Goal: Information Seeking & Learning: Learn about a topic

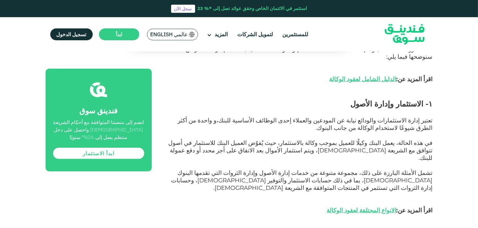
scroll to position [328, 0]
click at [237, 206] on p "اقرأ المزيد عن: الانواع المحتلفة لعقود الوكالة" at bounding box center [299, 209] width 267 height 7
click at [246, 169] on span "تشمل الأمثلة البارزة على ذلك، مجموعة متنوعة من خدمات إدارة الأصول وإدارة الثروا…" at bounding box center [301, 180] width 261 height 22
click at [247, 169] on span "تشمل الأمثلة البارزة على ذلك، مجموعة متنوعة من خدمات إدارة الأصول وإدارة الثروا…" at bounding box center [301, 180] width 261 height 22
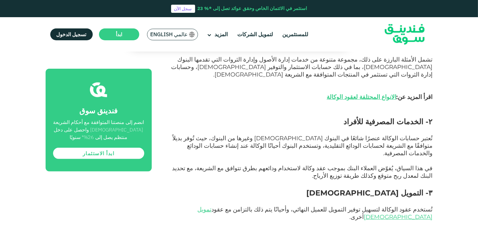
scroll to position [441, 0]
click at [290, 205] on span "تُستخدم عقود الوكالة لتسهيل توفير التمويل للعميل النهائي، وأحيانًا يتم ذلك بالت…" at bounding box center [314, 212] width 235 height 15
click at [301, 206] on p "تُستخدم عقود الوكالة لتسهيل توفير التمويل للعميل النهائي، وأحيانًا يتم ذلك بالت…" at bounding box center [299, 213] width 267 height 15
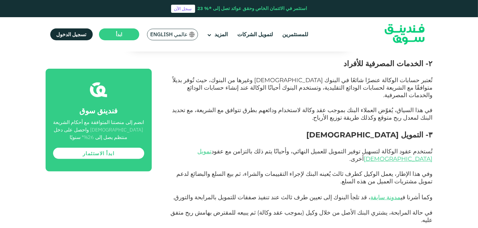
scroll to position [500, 0]
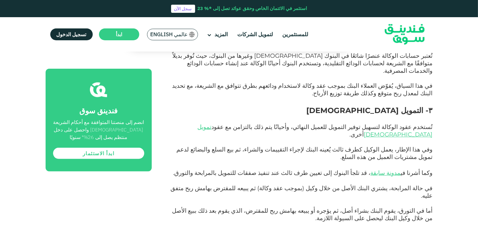
scroll to position [524, 0]
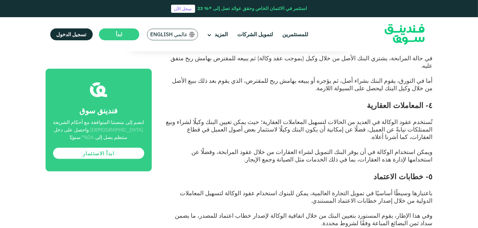
scroll to position [650, 0]
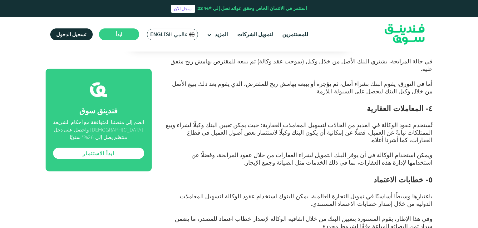
click at [309, 208] on p at bounding box center [299, 211] width 267 height 7
click at [272, 215] on span "وفي هذا الإطار، يقوم المستورد بتعيين البنك من خلال اتفاقية الوكالة لإصدار خطاب …" at bounding box center [303, 222] width 257 height 15
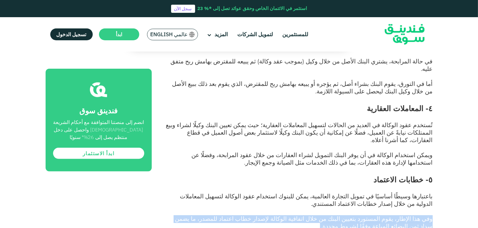
click at [272, 215] on span "وفي هذا الإطار، يقوم المستورد بتعيين البنك من خلال اتفاقية الوكالة لإصدار خطاب …" at bounding box center [303, 222] width 257 height 15
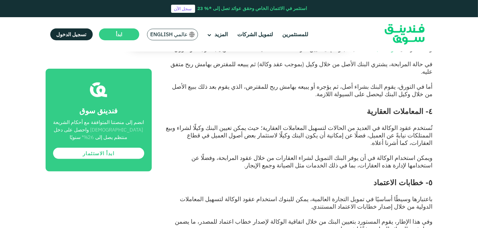
scroll to position [743, 0]
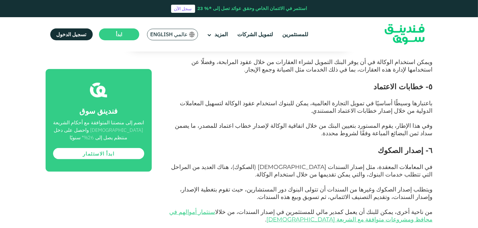
click at [356, 163] on p "في المعاملات المعقدة، مثل إصدار السندات [DEMOGRAPHIC_DATA] (الصكوك)، هناك العدي…" at bounding box center [299, 170] width 267 height 15
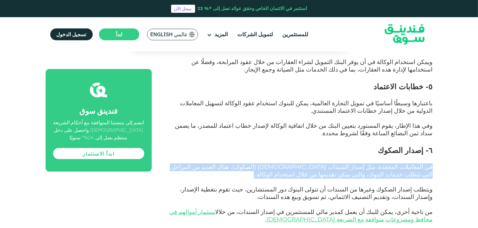
click at [356, 163] on p "في المعاملات المعقدة، مثل إصدار السندات [DEMOGRAPHIC_DATA] (الصكوك)، هناك العدي…" at bounding box center [299, 170] width 267 height 15
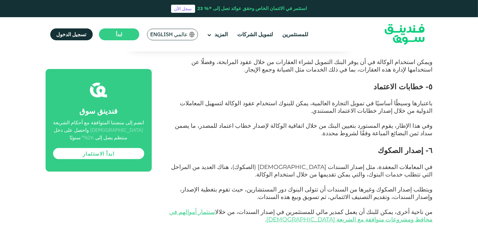
click at [307, 163] on span "في المعاملات المعقدة، مثل إصدار السندات [DEMOGRAPHIC_DATA] (الصكوك)، هناك العدي…" at bounding box center [301, 170] width 261 height 15
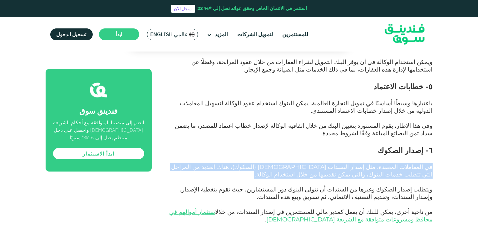
click at [307, 163] on span "في المعاملات المعقدة، مثل إصدار السندات [DEMOGRAPHIC_DATA] (الصكوك)، هناك العدي…" at bounding box center [301, 170] width 261 height 15
click at [323, 163] on p "في المعاملات المعقدة، مثل إصدار السندات [DEMOGRAPHIC_DATA] (الصكوك)، هناك العدي…" at bounding box center [299, 170] width 267 height 15
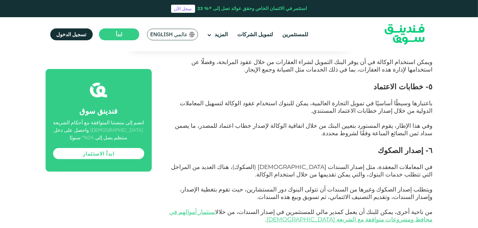
click at [366, 163] on p "في المعاملات المعقدة، مثل إصدار السندات [DEMOGRAPHIC_DATA] (الصكوك)، هناك العدي…" at bounding box center [299, 170] width 267 height 15
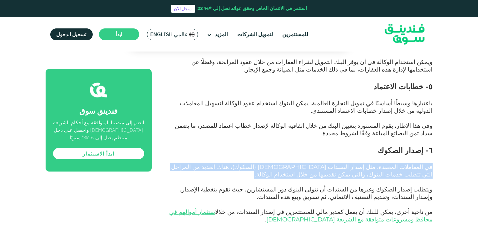
click at [366, 163] on p "في المعاملات المعقدة، مثل إصدار السندات [DEMOGRAPHIC_DATA] (الصكوك)، هناك العدي…" at bounding box center [299, 170] width 267 height 15
click at [375, 163] on p "في المعاملات المعقدة، مثل إصدار السندات [DEMOGRAPHIC_DATA] (الصكوك)، هناك العدي…" at bounding box center [299, 170] width 267 height 15
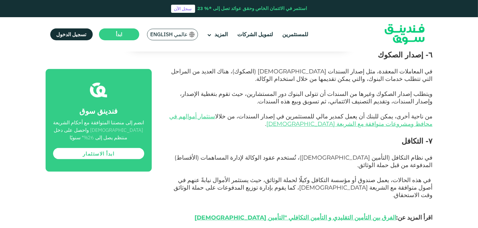
scroll to position [839, 0]
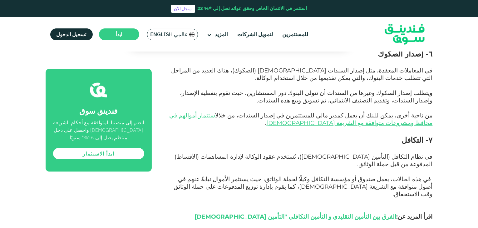
click at [342, 153] on span "في نظام التكافل (التأمين [DEMOGRAPHIC_DATA])، تُستخدم عقود الوكالة لإدارة المسا…" at bounding box center [304, 160] width 258 height 15
drag, startPoint x: 342, startPoint y: 76, endPoint x: 374, endPoint y: 76, distance: 31.2
click at [374, 153] on span "في نظام التكافل (التأمين [DEMOGRAPHIC_DATA])، تُستخدم عقود الوكالة لإدارة المسا…" at bounding box center [304, 160] width 258 height 15
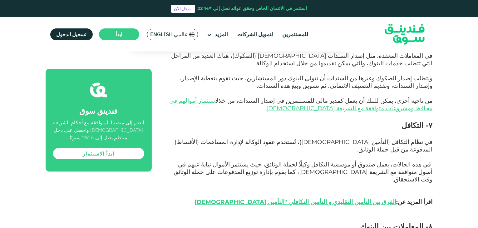
scroll to position [851, 0]
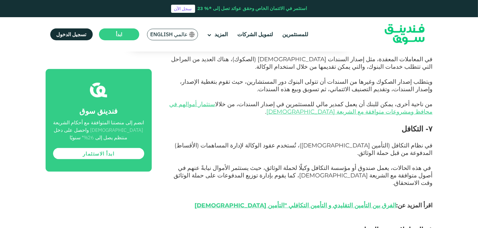
click at [418, 164] on p "في هذه الحالات، يعمل صندوق أو مؤسسة التكافل وكيلًا لحملة الوثائق، حيث يستثمر ال…" at bounding box center [299, 175] width 267 height 22
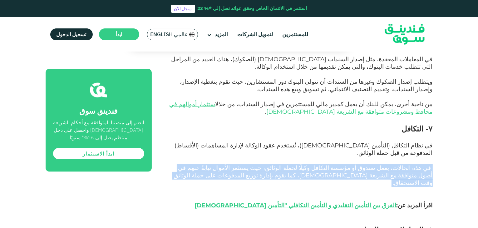
click at [418, 164] on p "في هذه الحالات، يعمل صندوق أو مؤسسة التكافل وكيلًا لحملة الوثائق، حيث يستثمر ال…" at bounding box center [299, 175] width 267 height 22
click at [378, 164] on span "في هذه الحالات، يعمل صندوق أو مؤسسة التكافل وكيلًا لحملة الوثائق، حيث يستثمر ال…" at bounding box center [303, 175] width 259 height 22
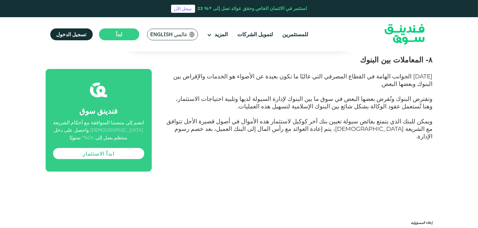
scroll to position [1020, 0]
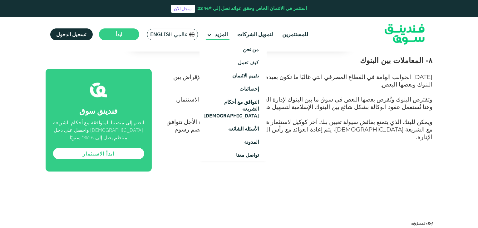
click at [217, 32] on span "المزيد" at bounding box center [220, 34] width 13 height 7
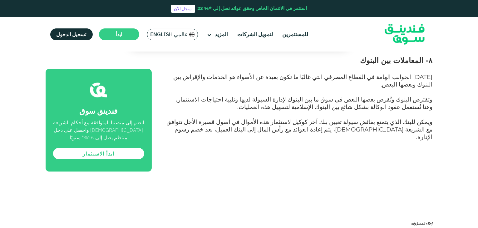
click at [331, 219] on p "إخلاء المسؤولية" at bounding box center [299, 222] width 267 height 7
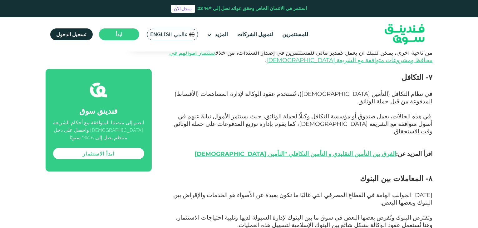
scroll to position [902, 0]
click at [374, 174] on span "٨- المعاملات بين البنوك" at bounding box center [396, 178] width 72 height 9
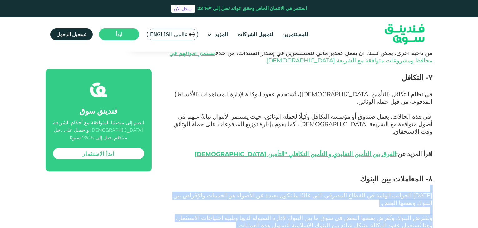
drag, startPoint x: 374, startPoint y: 85, endPoint x: 400, endPoint y: 152, distance: 71.4
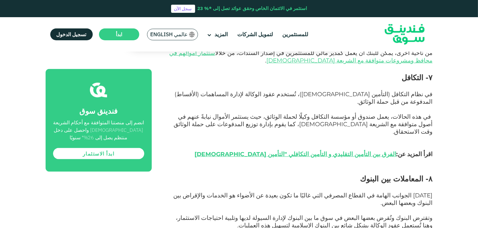
click at [386, 173] on h2 "٨- المعاملات بين البنوك" at bounding box center [299, 178] width 267 height 11
click at [410, 174] on span "٨- المعاملات بين البنوك" at bounding box center [396, 178] width 72 height 9
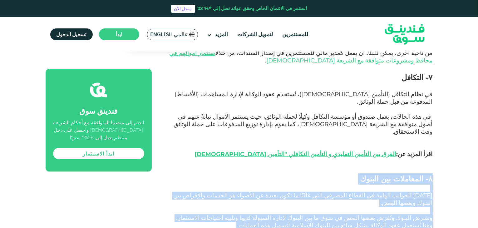
drag, startPoint x: 410, startPoint y: 85, endPoint x: 396, endPoint y: 142, distance: 58.6
copy div "٨- المعاملات بين البنوك [DATE] الجوانب الهامة في القطاع المصرفي التي غالبًا ما …"
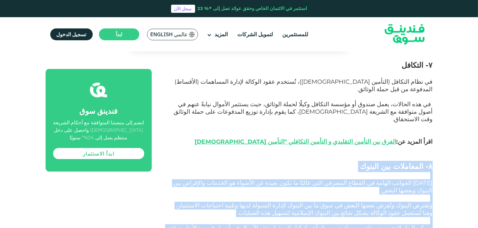
scroll to position [913, 0]
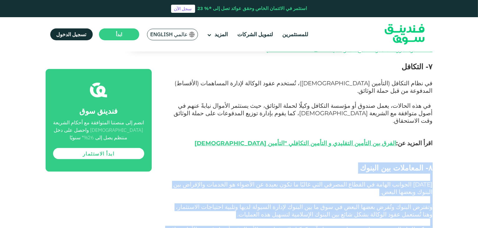
click at [380, 181] on span "[DATE] الجوانب الهامة في القطاع المصرفي التي غالبًا ما تكون بعيدة عن الأضواء هو…" at bounding box center [302, 188] width 259 height 15
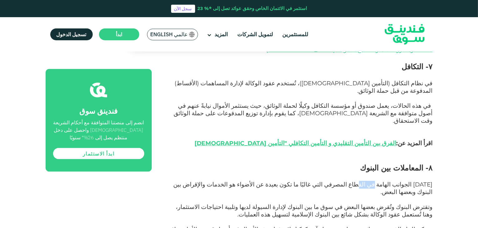
click at [380, 181] on span "[DATE] الجوانب الهامة في القطاع المصرفي التي غالبًا ما تكون بعيدة عن الأضواء هو…" at bounding box center [302, 188] width 259 height 15
click at [366, 196] on p at bounding box center [299, 199] width 267 height 7
click at [378, 163] on span "٨- المعاملات بين البنوك" at bounding box center [396, 167] width 72 height 9
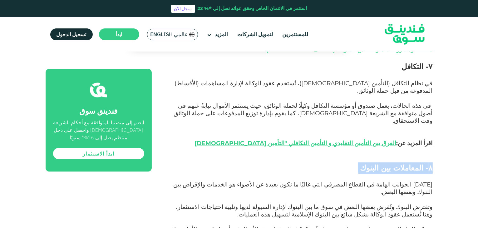
copy div "٨- المعاملات بين البنوك"
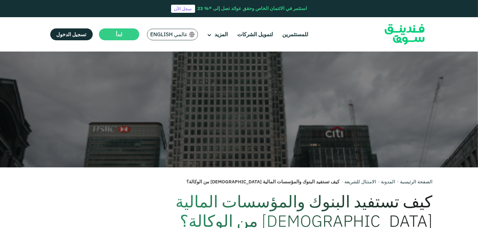
scroll to position [167, 0]
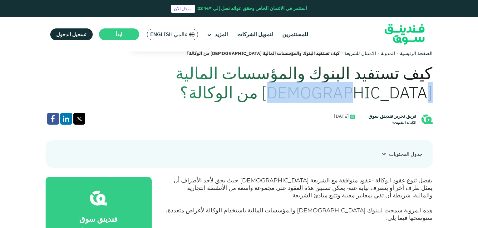
drag, startPoint x: 143, startPoint y: 73, endPoint x: 197, endPoint y: 72, distance: 54.6
click at [197, 72] on h1 "كيف تستفيد البنوك والمؤسسات المالية [DEMOGRAPHIC_DATA] من الوكالة؟" at bounding box center [239, 82] width 387 height 39
copy h1 "[DEMOGRAPHIC_DATA]"
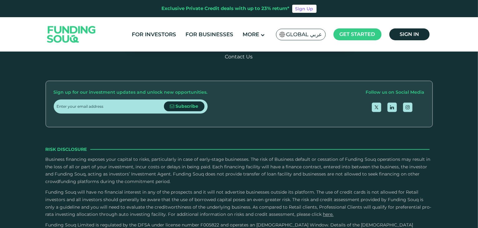
scroll to position [1317, 0]
